Goal: Task Accomplishment & Management: Manage account settings

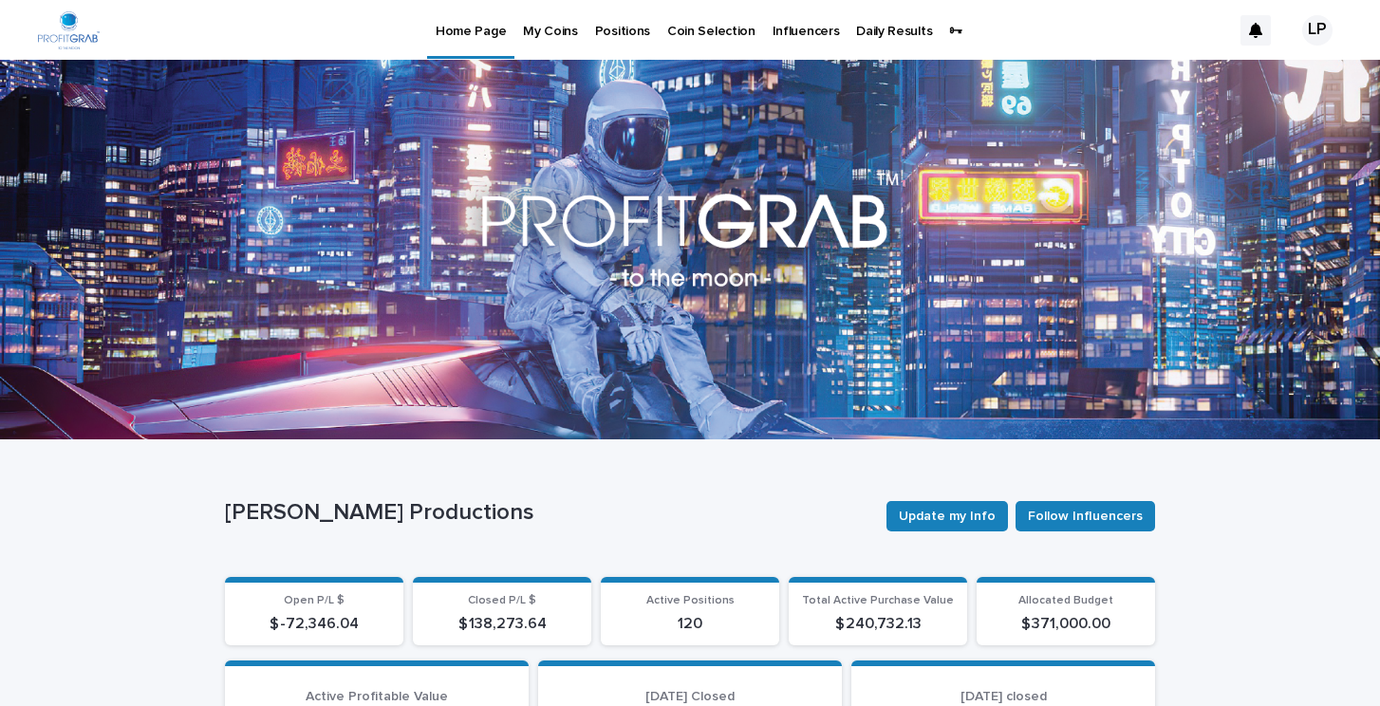
click at [609, 29] on p "Positions" at bounding box center [622, 20] width 55 height 40
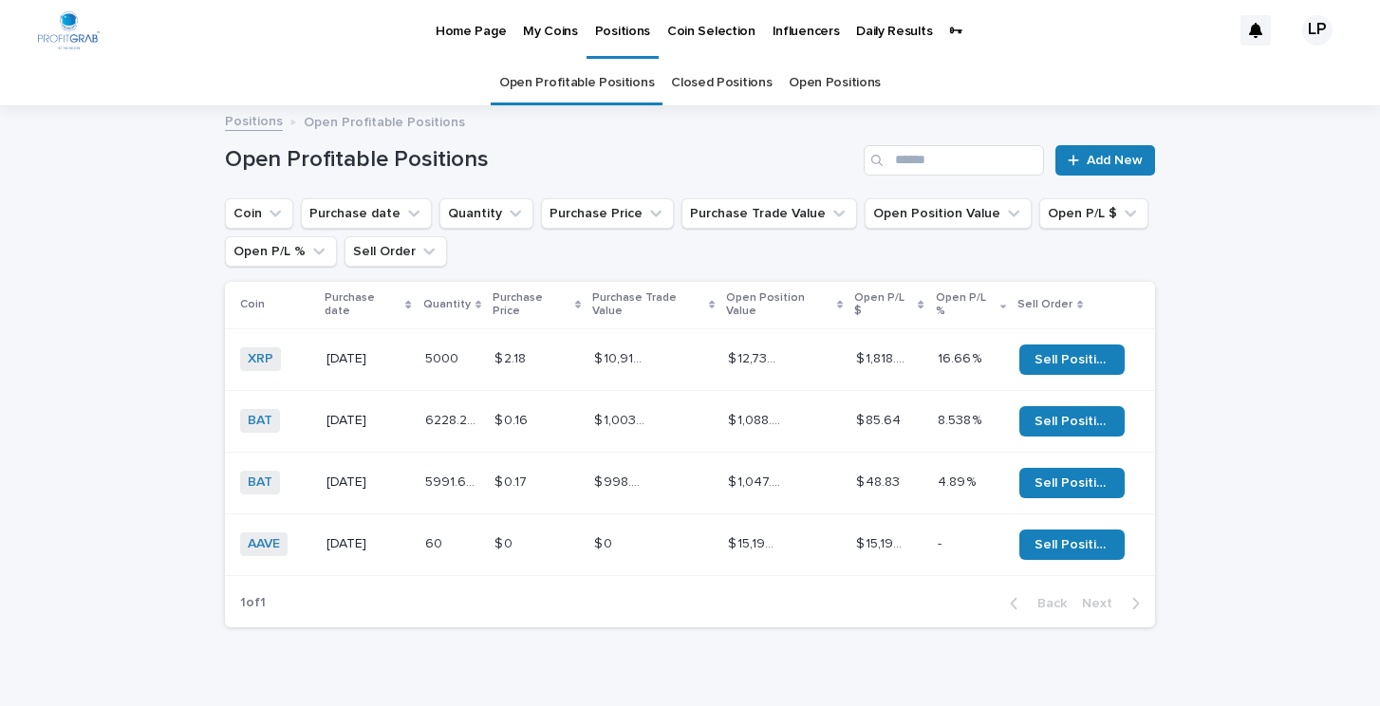
click at [631, 536] on p at bounding box center [620, 544] width 53 height 16
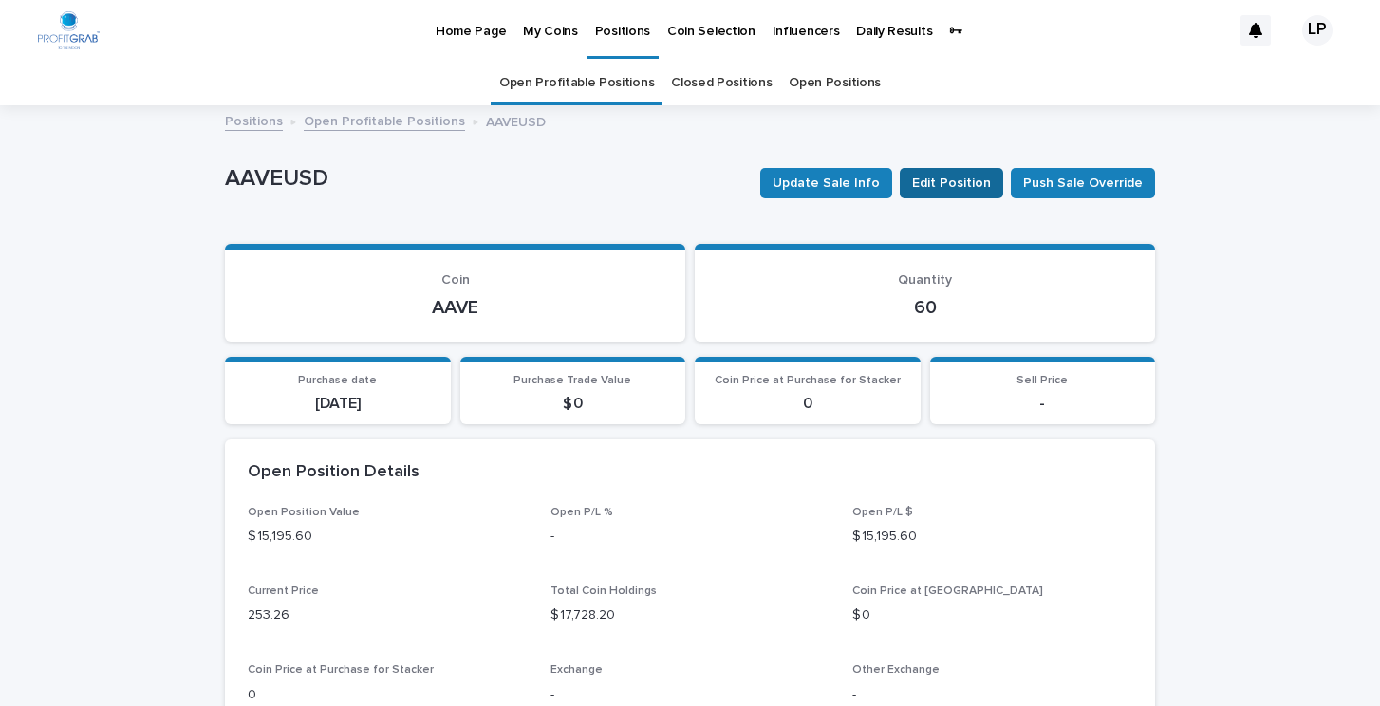
click at [948, 181] on span "Edit Position" at bounding box center [951, 183] width 79 height 19
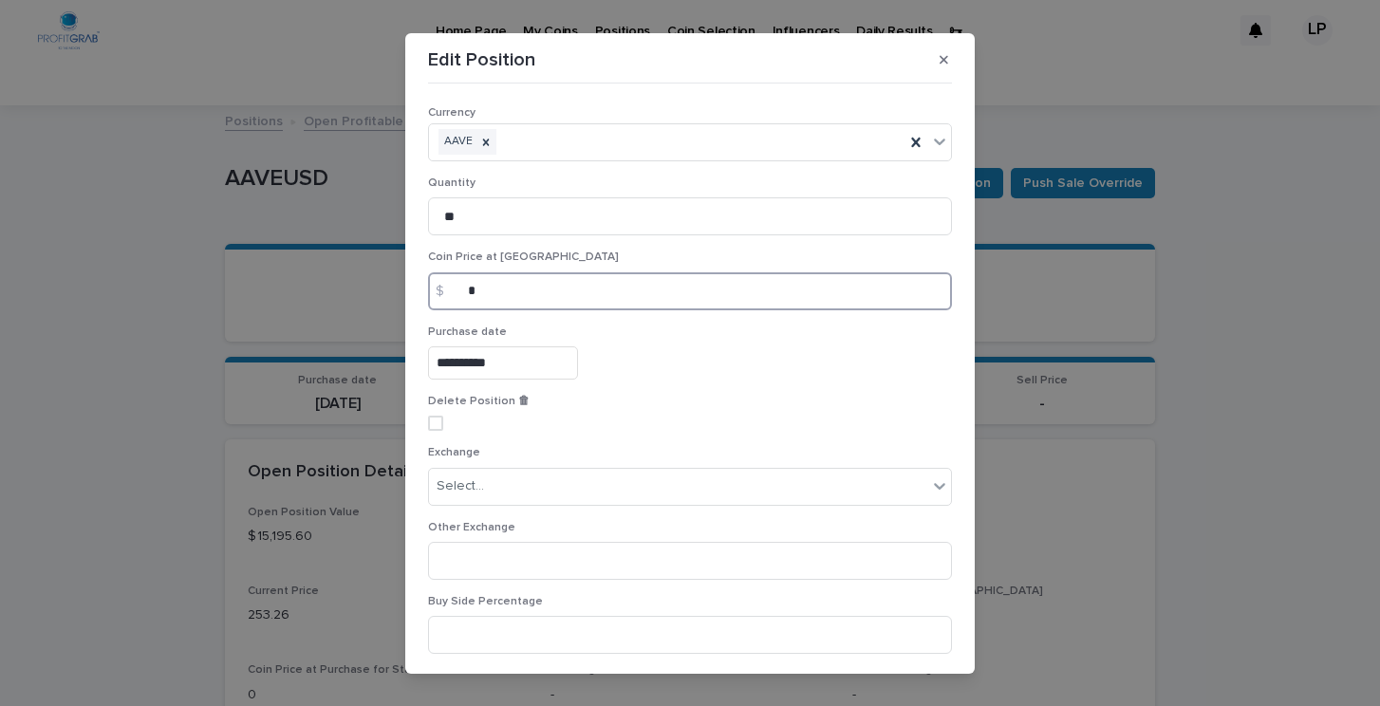
click at [497, 299] on input "*" at bounding box center [690, 291] width 524 height 38
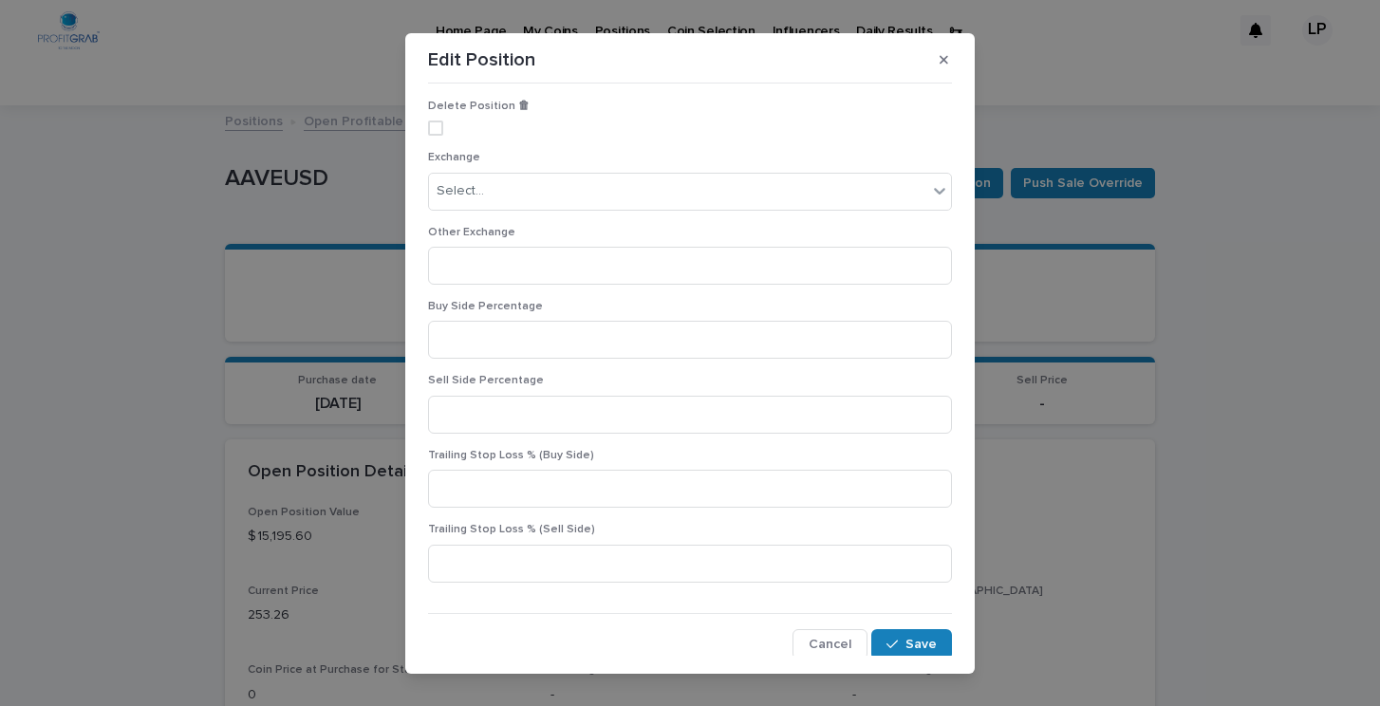
scroll to position [25, 0]
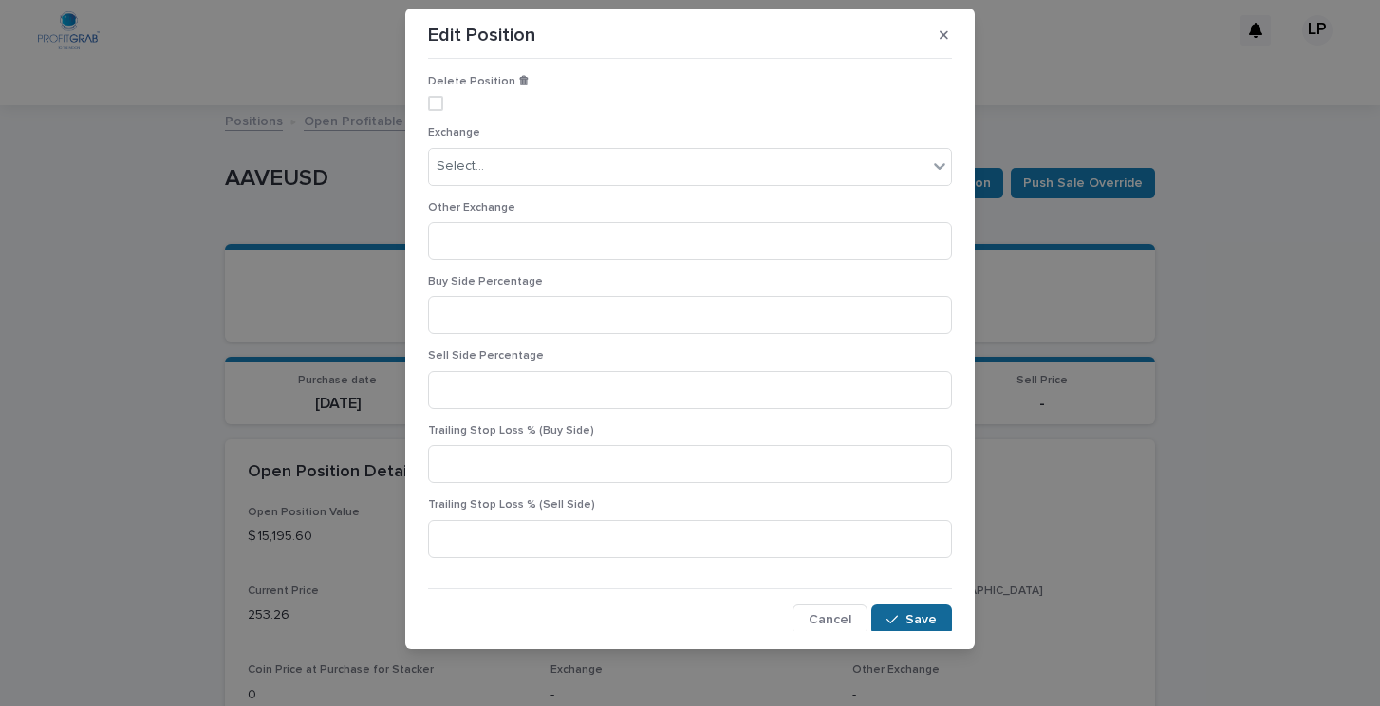
type input "******"
click at [919, 615] on span "Save" at bounding box center [921, 619] width 31 height 13
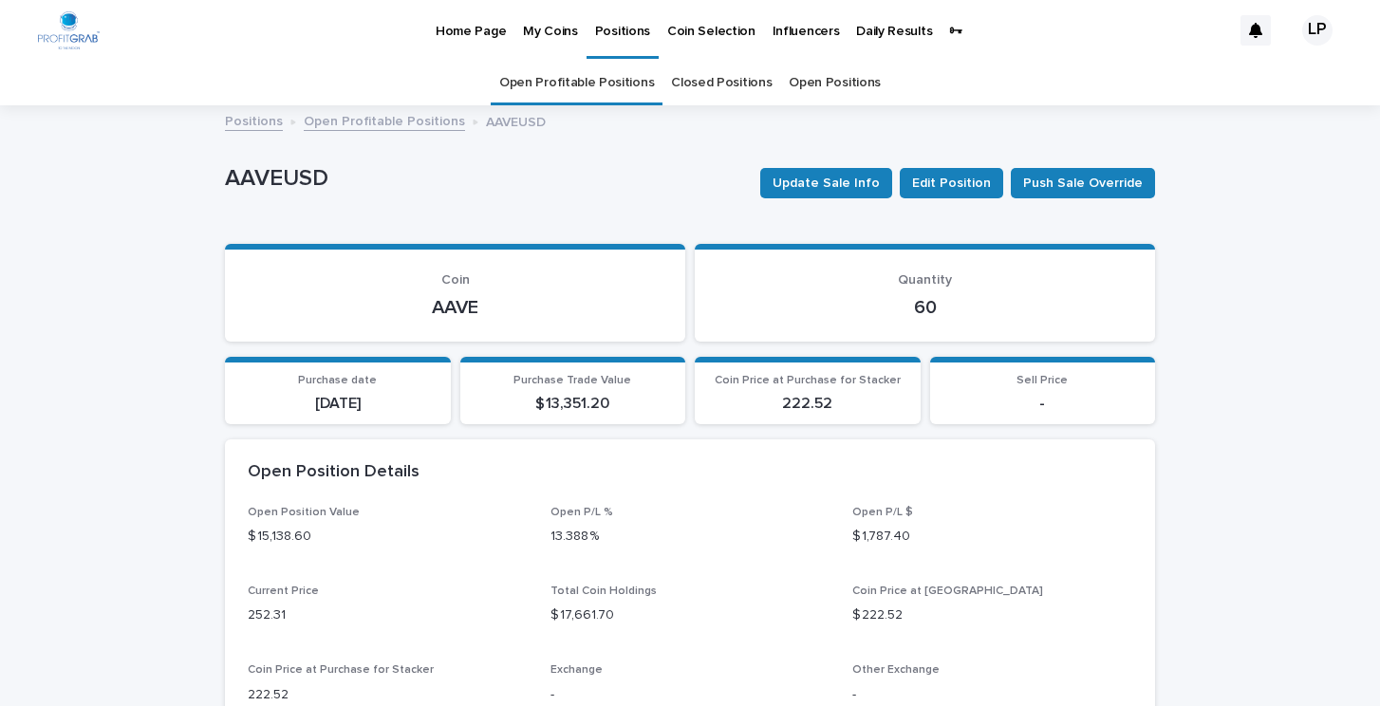
click at [615, 31] on p "Positions" at bounding box center [622, 20] width 55 height 40
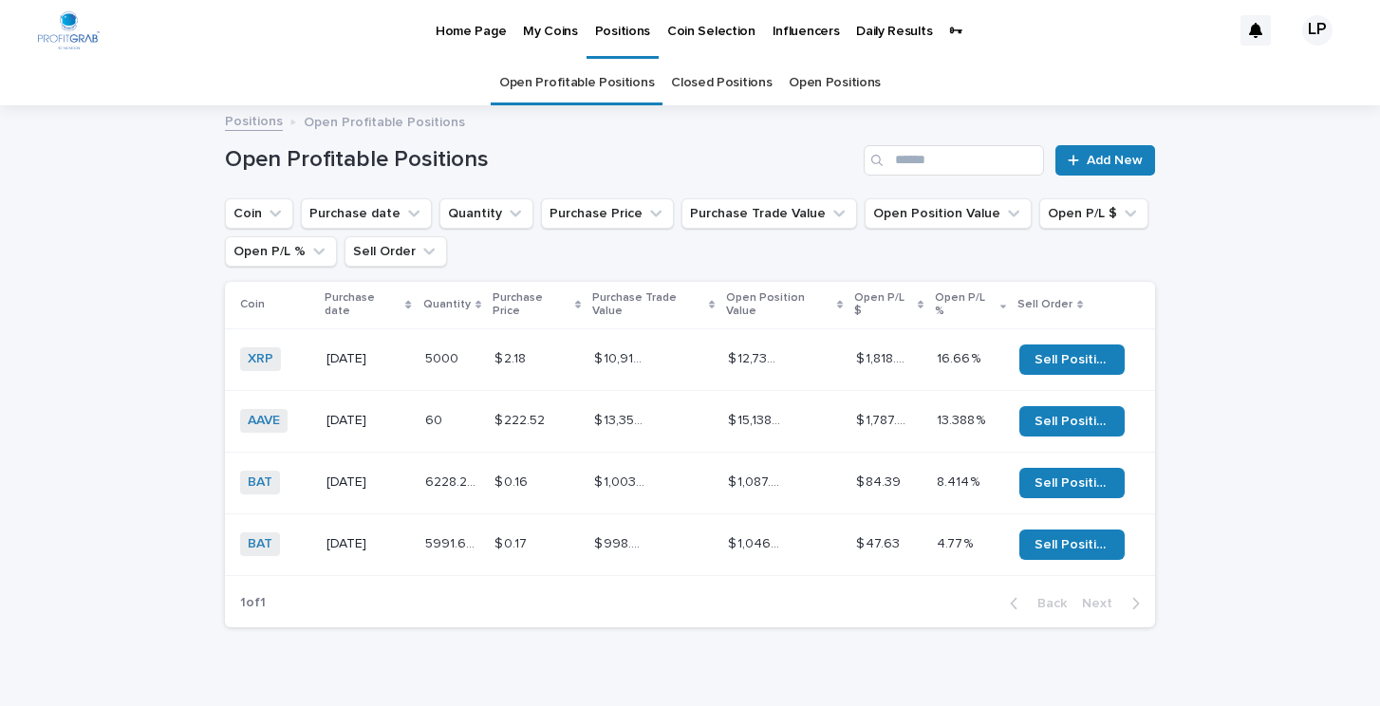
click at [466, 31] on p "Home Page" at bounding box center [471, 20] width 70 height 40
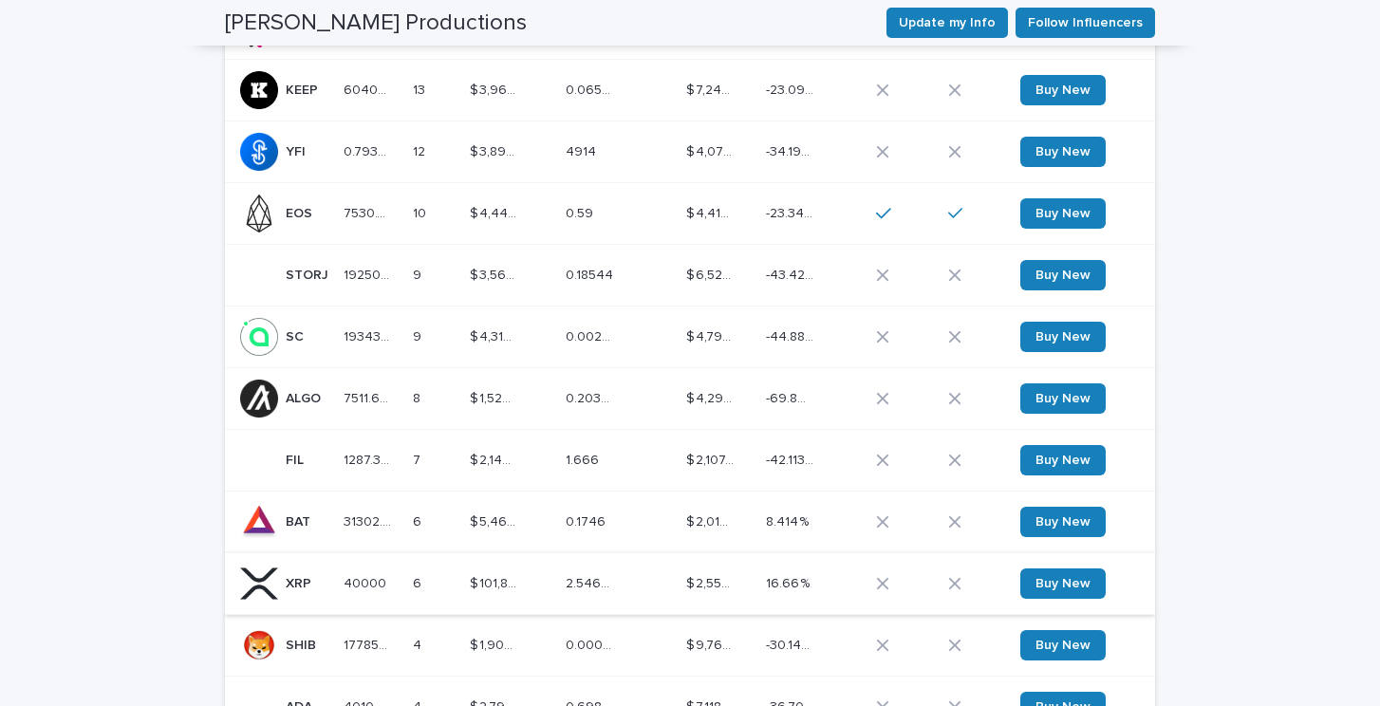
scroll to position [915, 0]
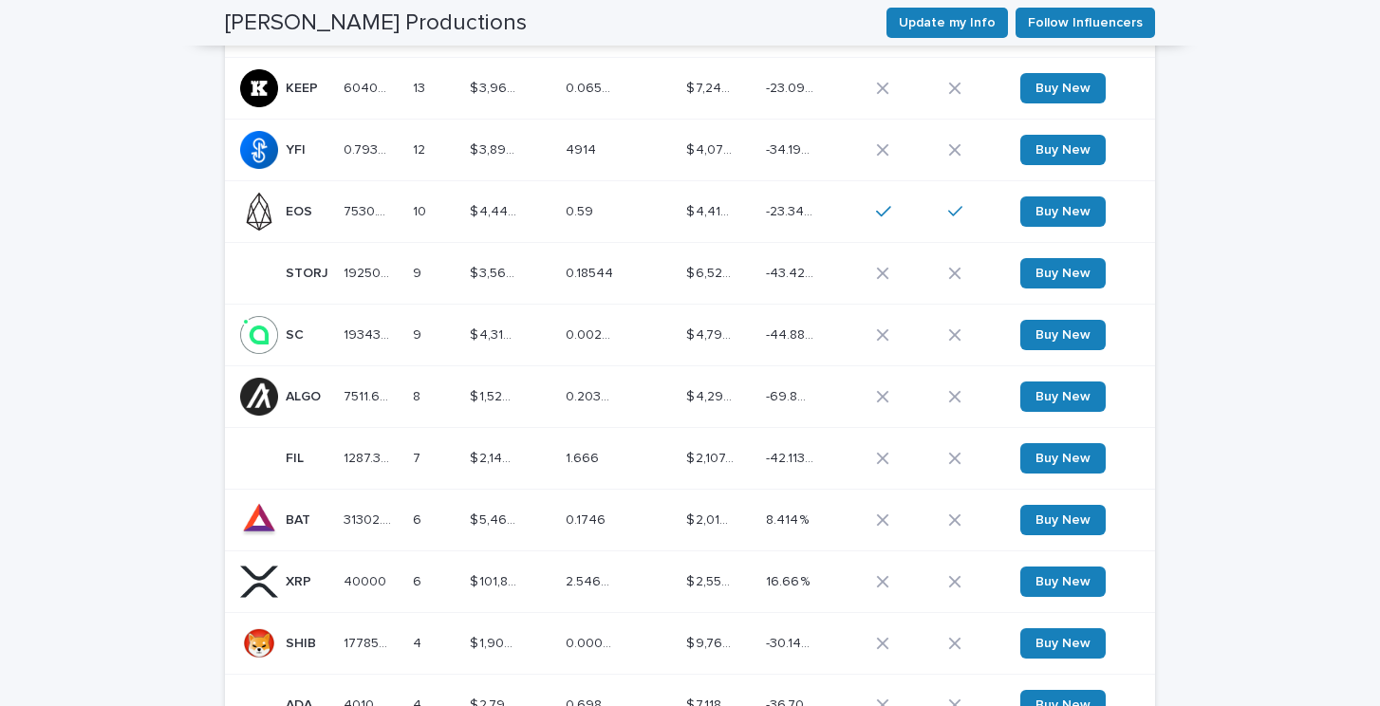
click at [541, 567] on div "$ 101,862.00 $ 101,862.00" at bounding box center [510, 582] width 81 height 31
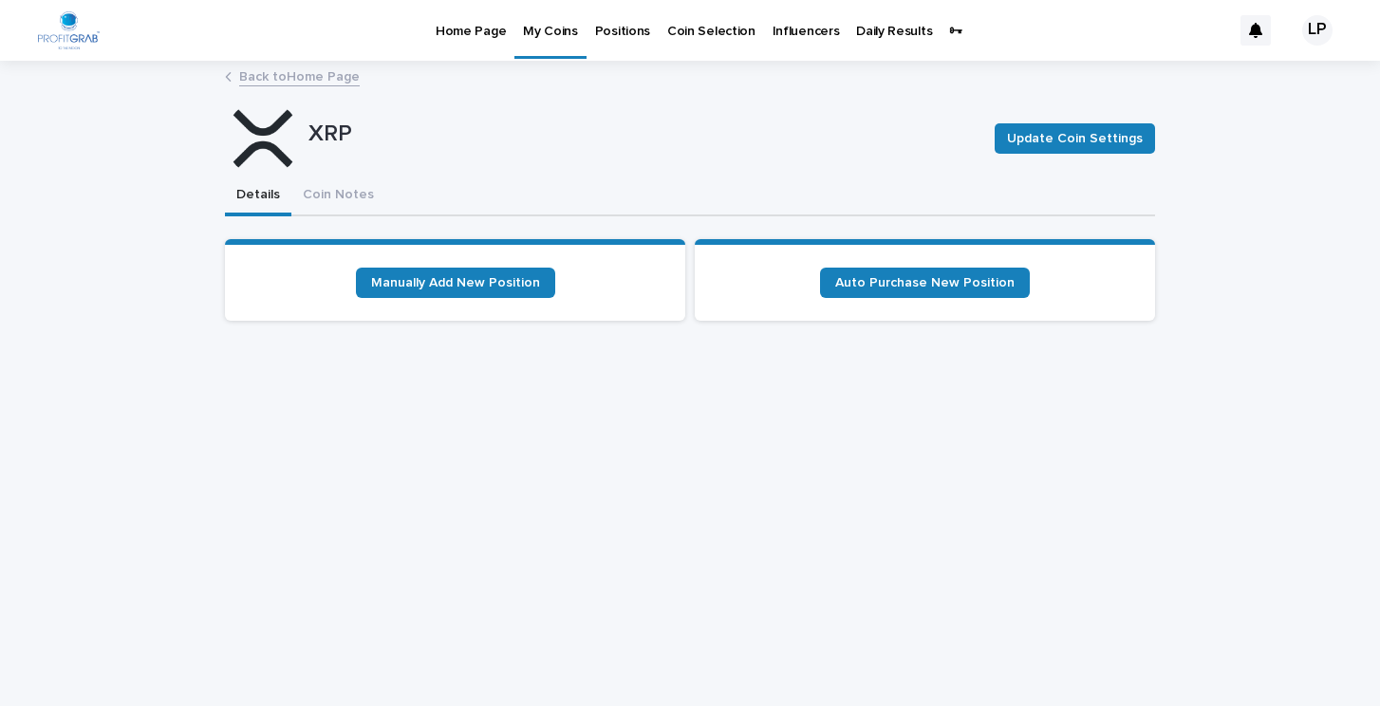
click at [462, 29] on p "Home Page" at bounding box center [471, 20] width 70 height 40
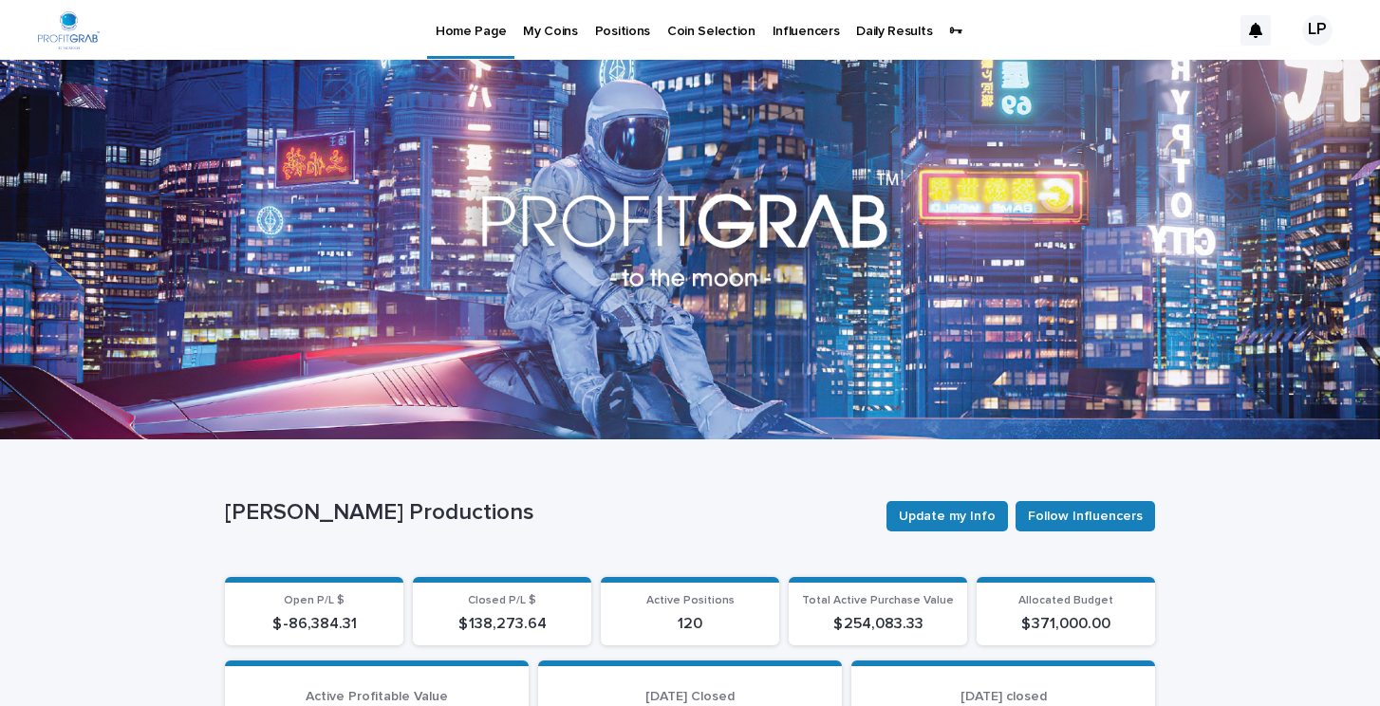
click at [615, 32] on p "Positions" at bounding box center [622, 20] width 55 height 40
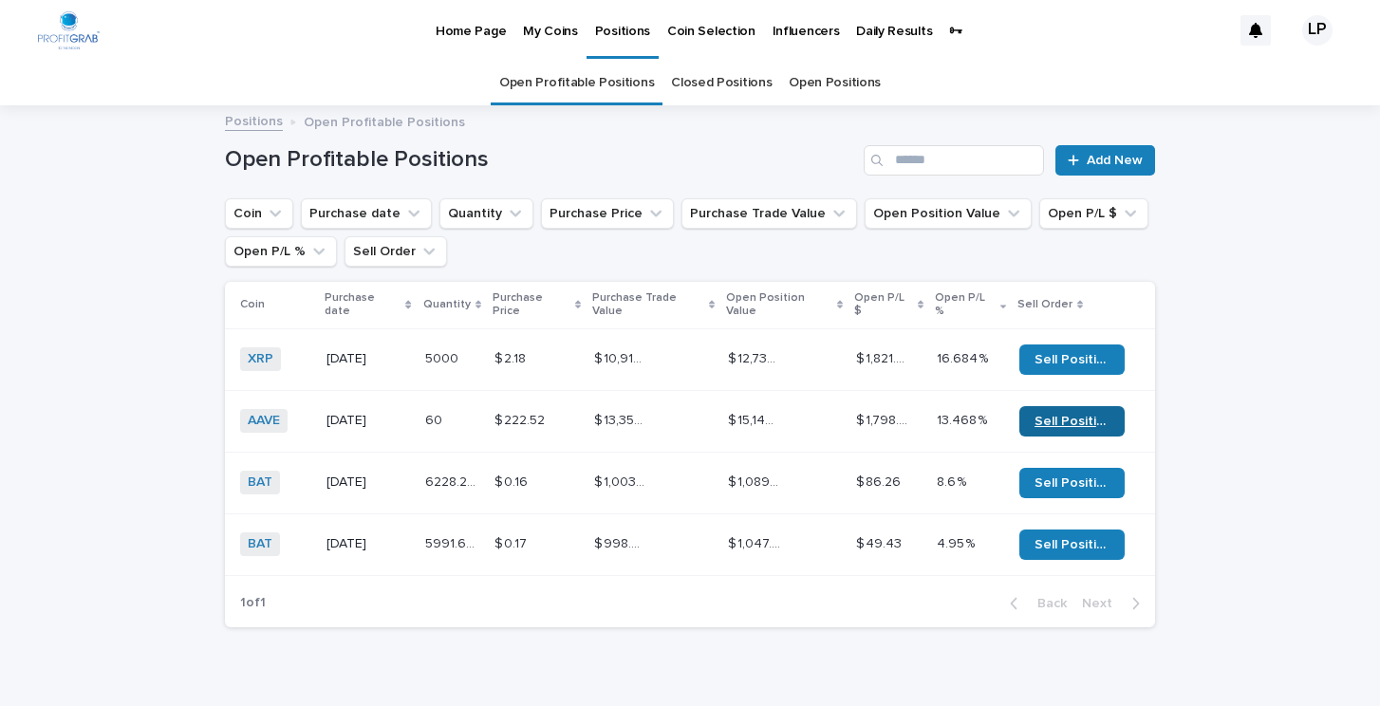
click at [1059, 415] on span "Sell Position" at bounding box center [1072, 421] width 75 height 13
click at [1318, 31] on div "LP" at bounding box center [1317, 30] width 30 height 30
click at [1268, 83] on p "Log Out" at bounding box center [1300, 81] width 120 height 32
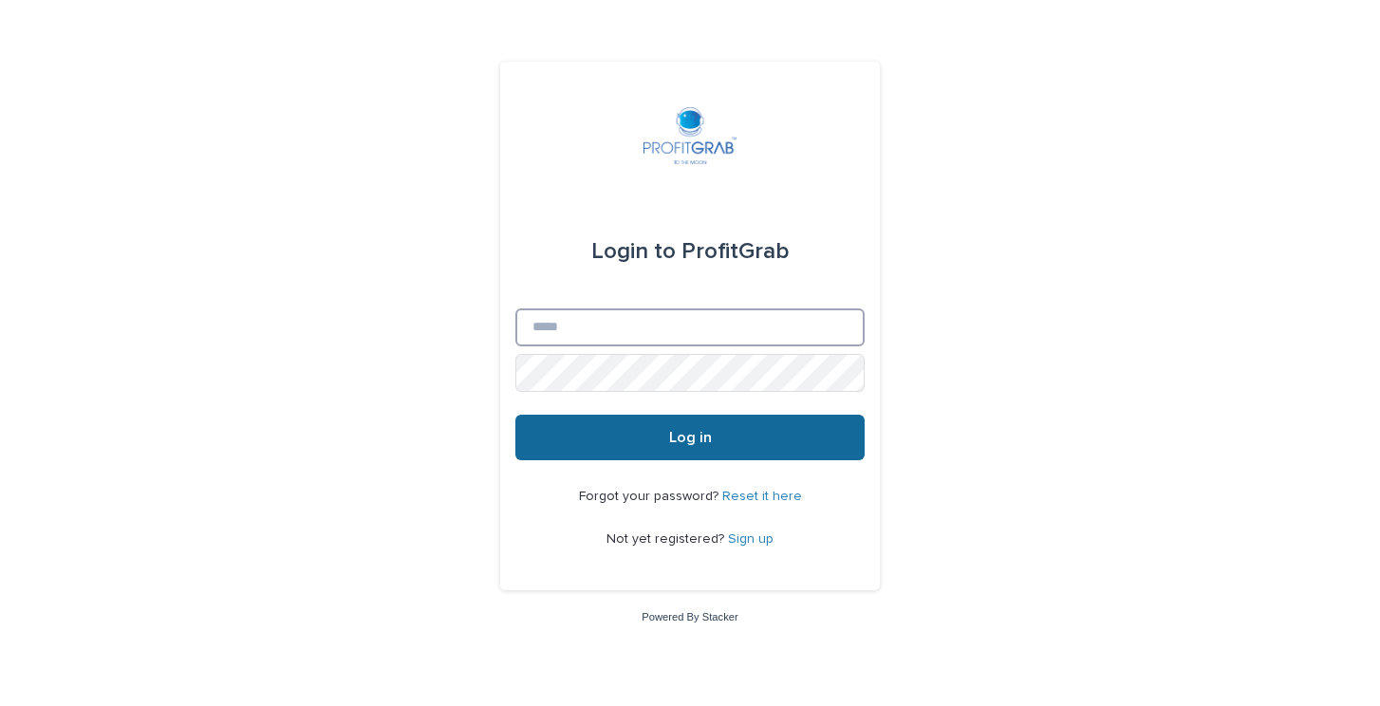
type input "**********"
click at [684, 436] on span "Log in" at bounding box center [690, 437] width 43 height 15
